Goal: Task Accomplishment & Management: Manage account settings

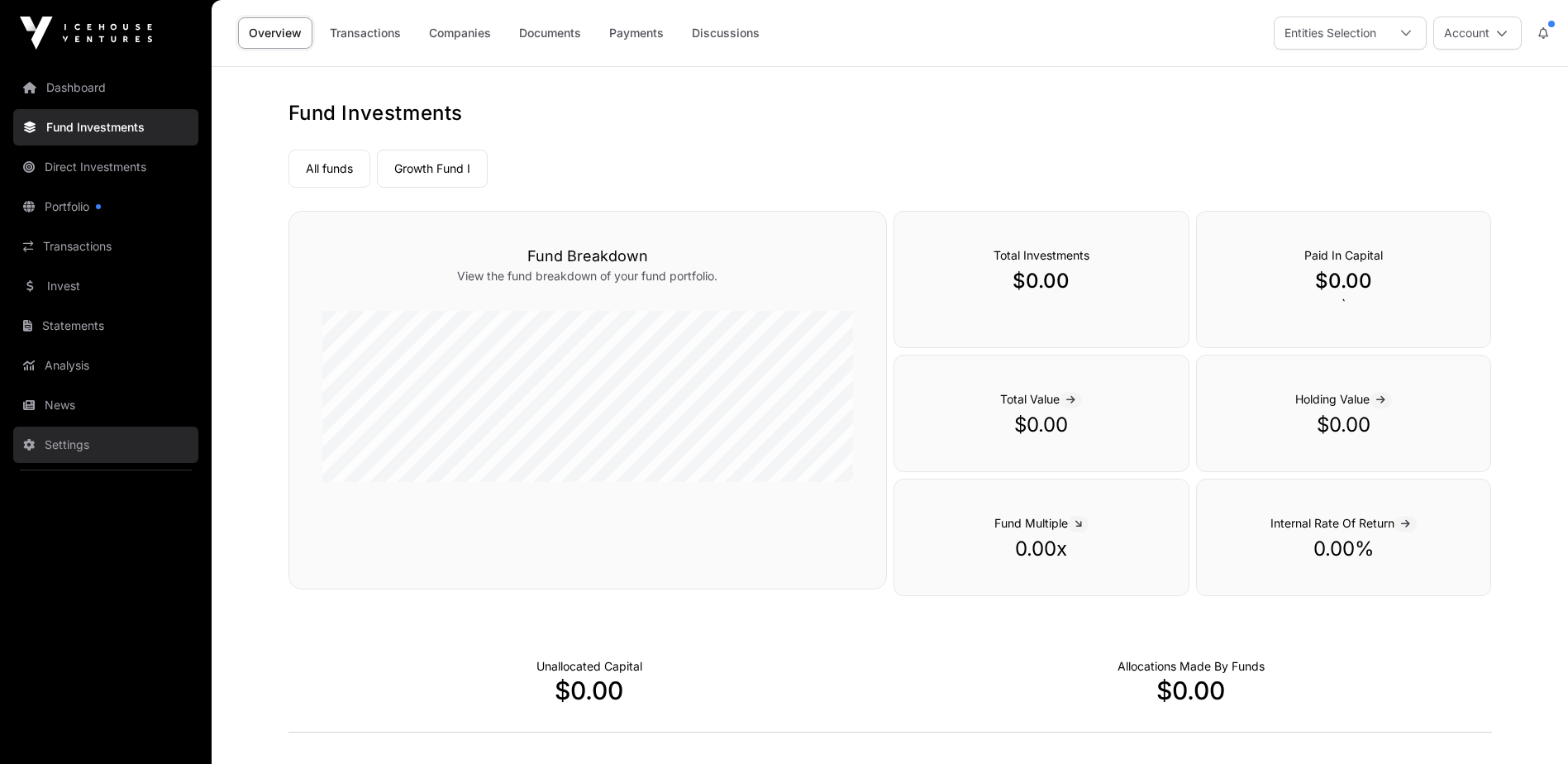
click at [64, 342] on link "Settings" at bounding box center [106, 444] width 185 height 36
